Goal: Task Accomplishment & Management: Complete application form

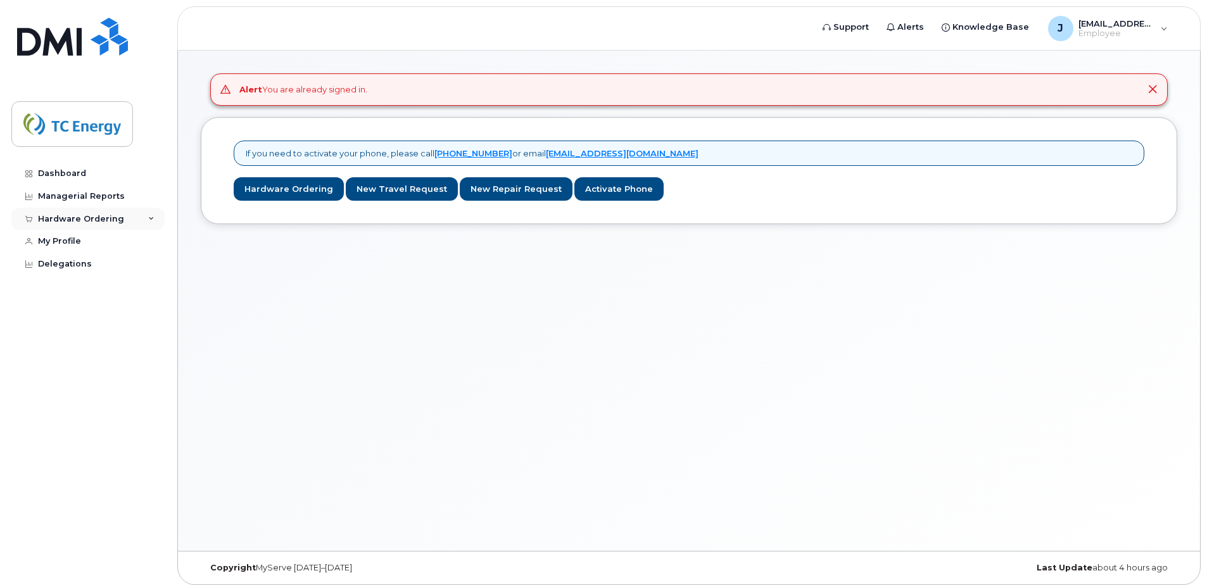
click at [144, 222] on div "Hardware Ordering" at bounding box center [87, 219] width 153 height 23
click at [369, 191] on link "New Travel Request" at bounding box center [402, 188] width 112 height 23
